Goal: Transaction & Acquisition: Purchase product/service

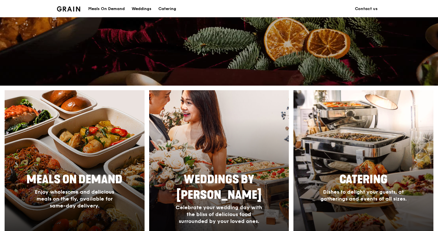
scroll to position [191, 0]
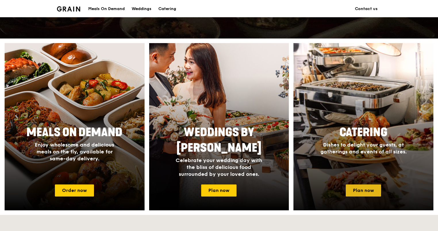
click at [360, 190] on link "Plan now" at bounding box center [363, 191] width 35 height 12
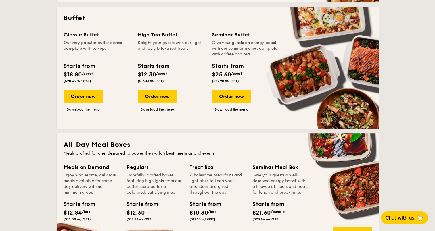
scroll to position [191, 0]
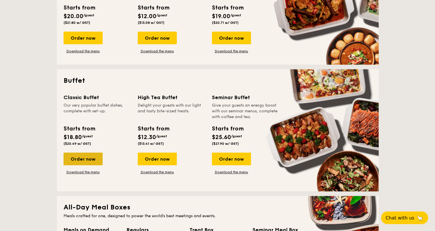
click at [87, 159] on div "Order now" at bounding box center [83, 159] width 39 height 13
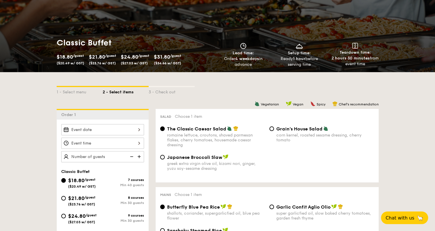
scroll to position [144, 0]
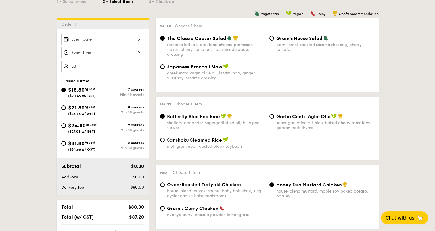
type input "80 guests"
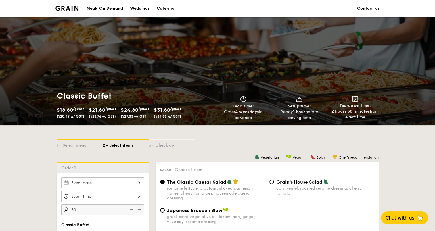
scroll to position [191, 0]
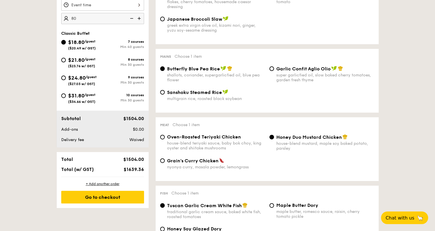
drag, startPoint x: 101, startPoint y: 62, endPoint x: 110, endPoint y: 64, distance: 8.5
click at [101, 62] on div "$21.80 /guest ($23.76 w/ GST)" at bounding box center [81, 62] width 41 height 12
click at [66, 62] on input "$21.80 /guest ($23.76 w/ GST) 8 courses Min 30 guests" at bounding box center [63, 60] width 5 height 5
radio input "true"
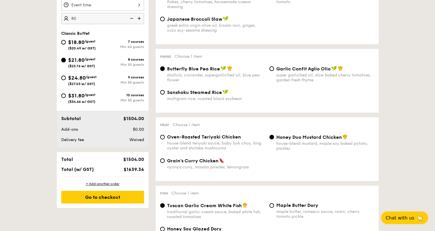
radio input "true"
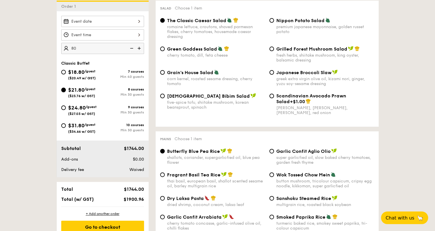
scroll to position [144, 0]
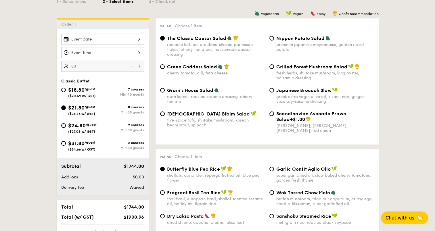
click at [94, 87] on span "/guest" at bounding box center [90, 89] width 11 height 4
click at [66, 88] on input "$18.80 /guest ($20.49 w/ GST) 7 courses Min 40 guests" at bounding box center [63, 90] width 5 height 5
radio input "true"
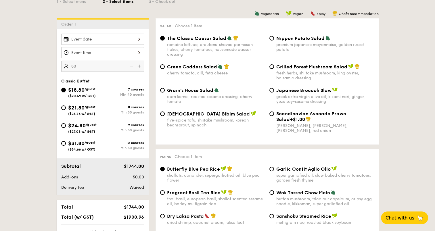
radio input "true"
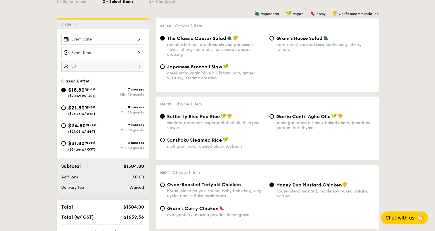
click at [103, 104] on div "$21.80 /guest ($23.76 w/ GST) 8 courses Min 30 guests" at bounding box center [102, 110] width 83 height 12
click at [97, 104] on div "$21.80 /guest ($23.76 w/ GST)" at bounding box center [81, 110] width 41 height 12
click at [66, 106] on input "$21.80 /guest ($23.76 w/ GST) 8 courses Min 30 guests" at bounding box center [63, 108] width 5 height 5
radio input "true"
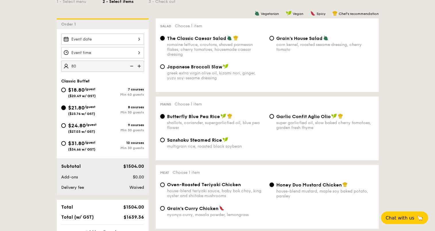
radio input "true"
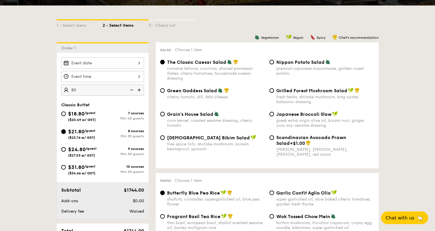
scroll to position [191, 0]
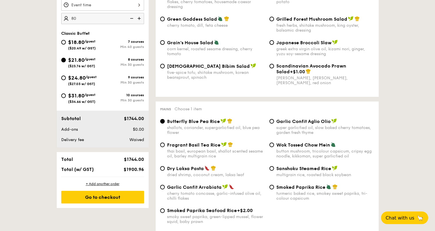
click at [95, 78] on span "/guest" at bounding box center [91, 77] width 11 height 4
click at [66, 78] on input "$24.80 /guest ($27.03 w/ GST) 9 courses Min 30 guests" at bounding box center [63, 78] width 5 height 5
radio input "true"
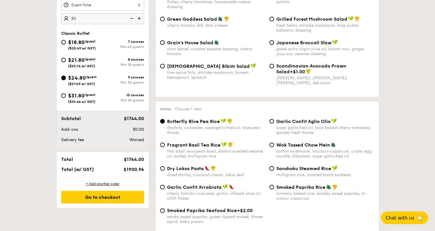
radio input "true"
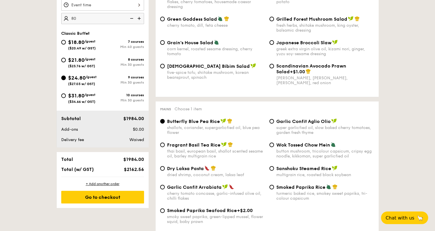
click at [132, 46] on div "Min 40 guests" at bounding box center [123, 47] width 41 height 4
click at [66, 45] on input "$18.80 /guest ($20.49 w/ GST) 7 courses Min 40 guests" at bounding box center [63, 42] width 5 height 5
radio input "true"
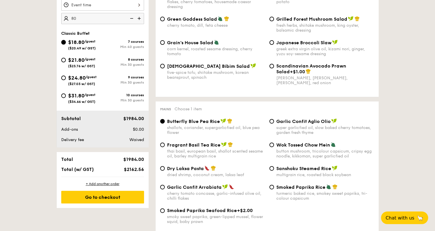
radio input "true"
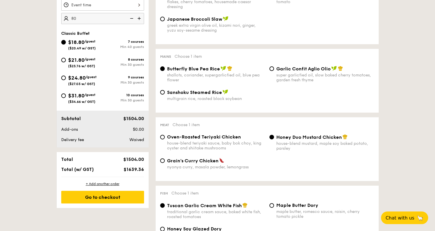
click at [107, 80] on div "9 courses Min 30 guests" at bounding box center [123, 79] width 41 height 9
click at [66, 80] on input "$24.80 /guest ($27.03 w/ GST) 9 courses Min 30 guests" at bounding box center [63, 78] width 5 height 5
radio input "true"
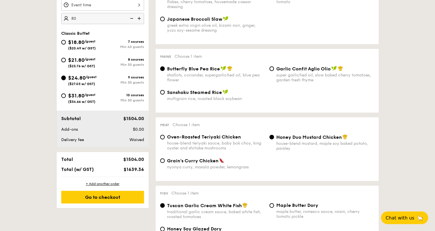
radio input "true"
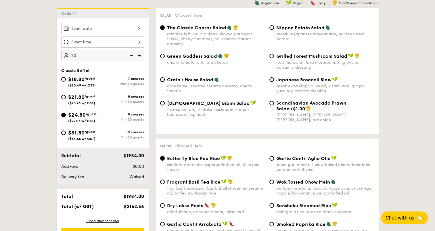
scroll to position [144, 0]
